Goal: Navigation & Orientation: Find specific page/section

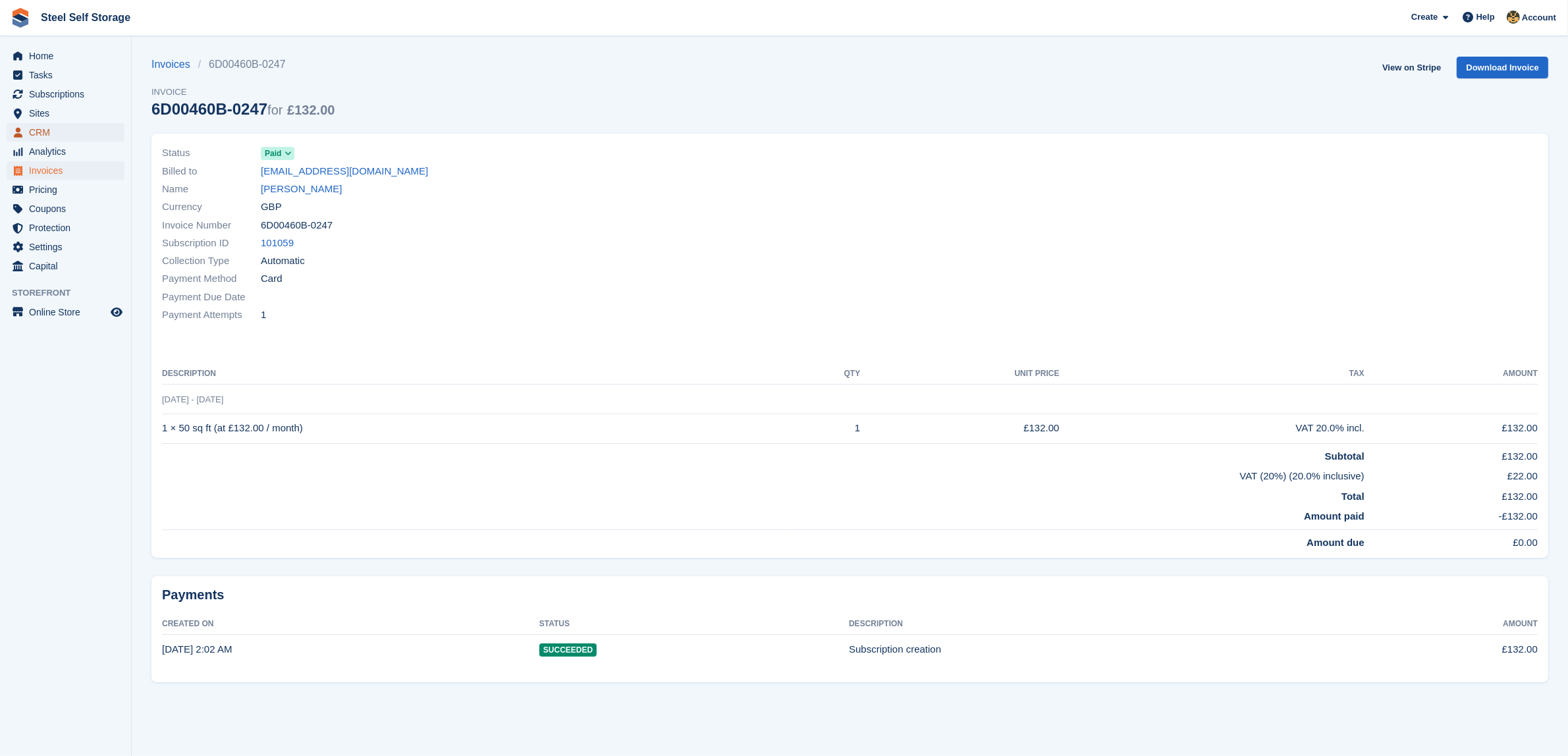
click at [42, 139] on span "CRM" at bounding box center [68, 132] width 79 height 18
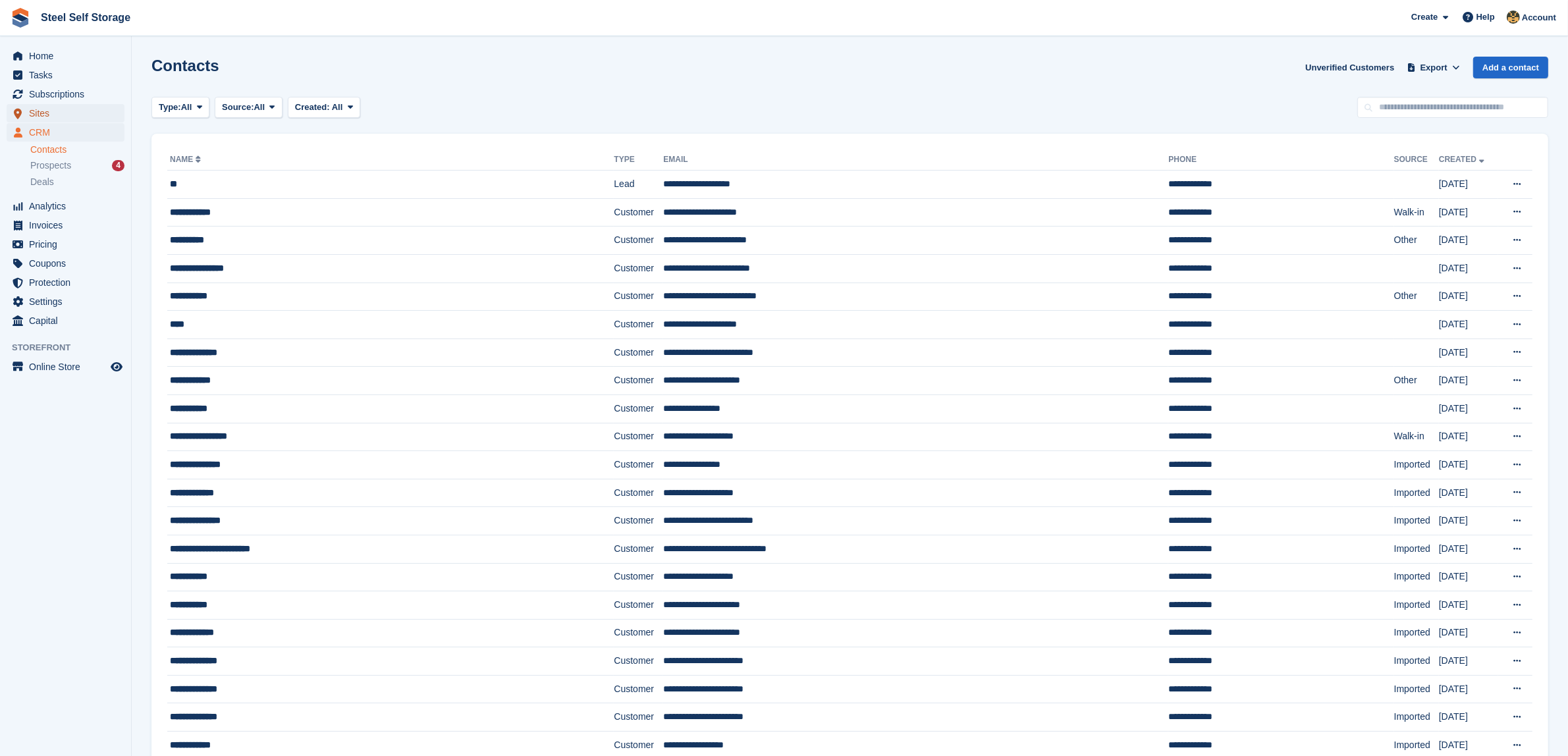
click at [78, 112] on span "Sites" at bounding box center [68, 113] width 79 height 18
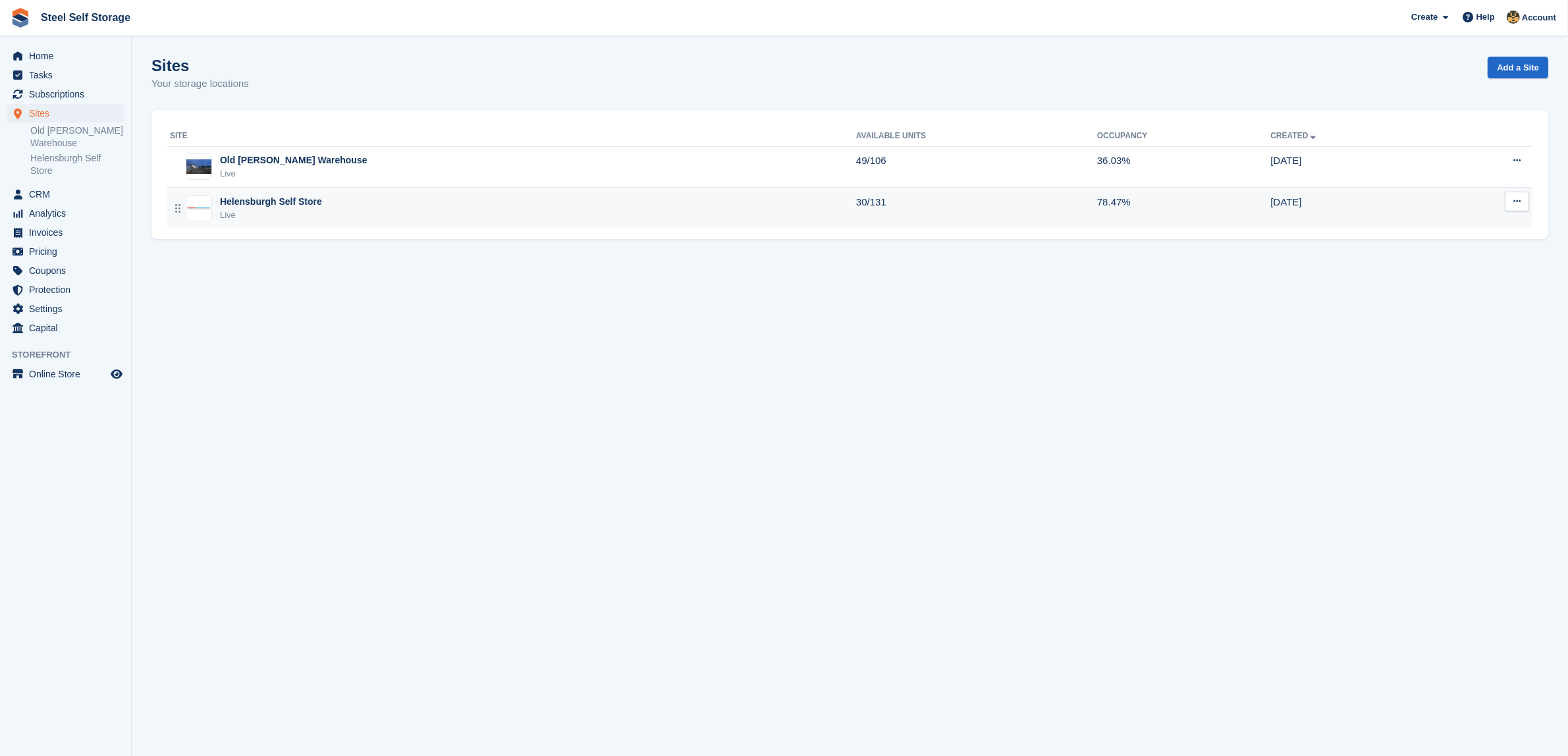
click at [494, 208] on div "Helensburgh Self Store Live" at bounding box center [513, 208] width 686 height 27
